Goal: Transaction & Acquisition: Purchase product/service

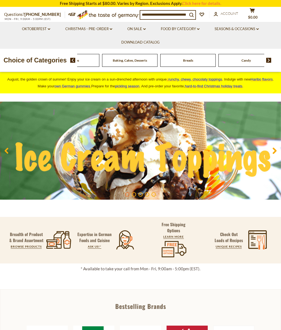
click at [99, 59] on div "Beverages" at bounding box center [71, 60] width 55 height 13
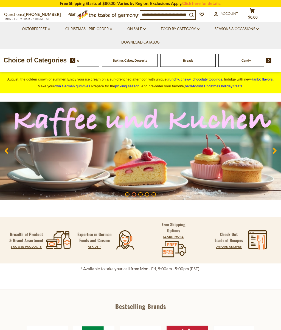
click at [218, 54] on div "Candy" at bounding box center [245, 60] width 55 height 13
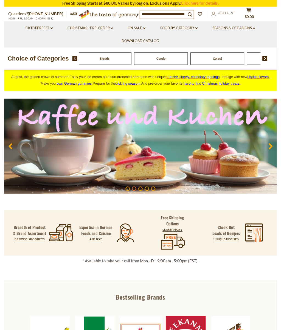
scroll to position [4, 0]
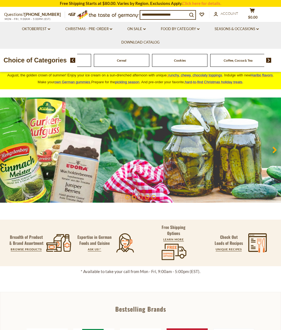
click at [91, 58] on div "Candy" at bounding box center [63, 60] width 55 height 13
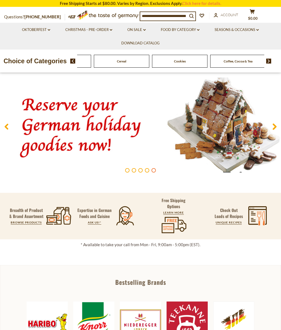
scroll to position [0, 0]
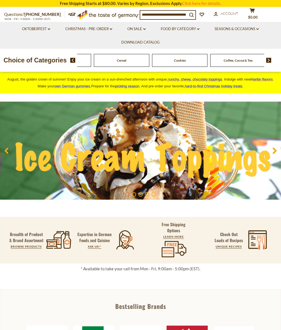
click at [181, 29] on link "Food By Category dropdown_arrow" at bounding box center [180, 29] width 39 height 6
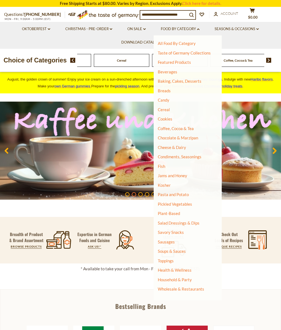
click at [163, 90] on link "Breads" at bounding box center [164, 90] width 13 height 5
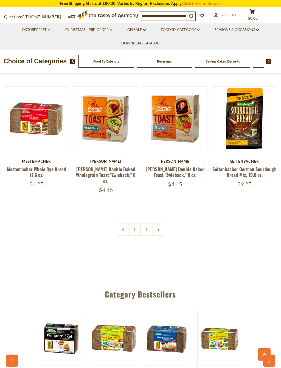
scroll to position [1074, 0]
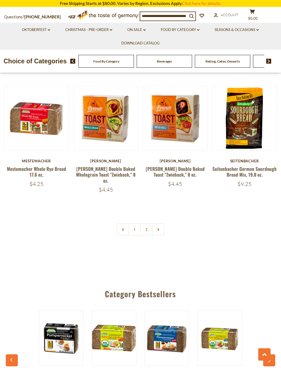
click at [157, 223] on link at bounding box center [158, 229] width 12 height 12
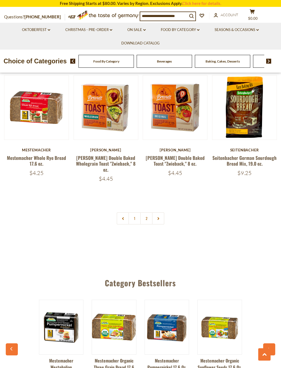
scroll to position [1086, 0]
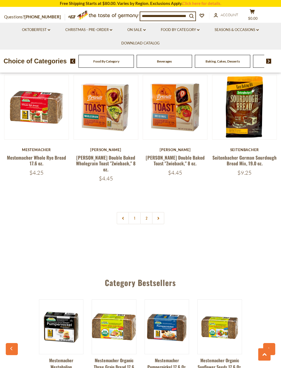
click at [162, 212] on link at bounding box center [158, 218] width 12 height 12
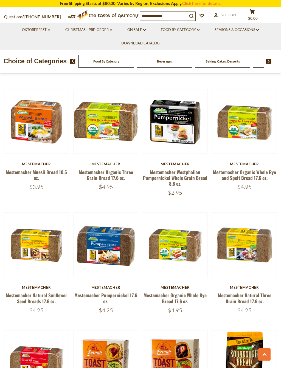
scroll to position [831, 0]
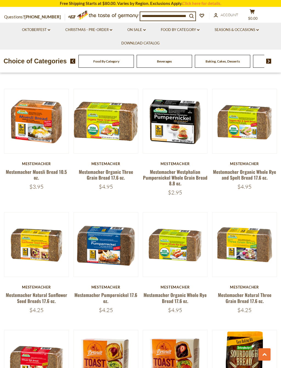
click at [180, 164] on div "Mestemacher" at bounding box center [175, 164] width 65 height 4
click at [178, 45] on button "Quick View" at bounding box center [175, 38] width 37 height 12
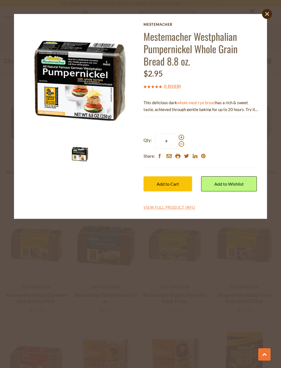
click at [248, 107] on p "This delicious dark whole meal rye bread has a rich & sweet taste, achieved thr…" at bounding box center [200, 106] width 115 height 14
click at [165, 200] on div "Mestemacher Mestemacher Westphalian Pumpernickel Whole Grain Bread 8.8 oz. $2.9…" at bounding box center [200, 116] width 115 height 188
click at [167, 206] on link "View Full Product Info" at bounding box center [169, 207] width 52 height 5
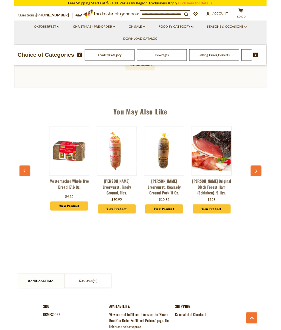
scroll to position [340, 0]
